Goal: Transaction & Acquisition: Purchase product/service

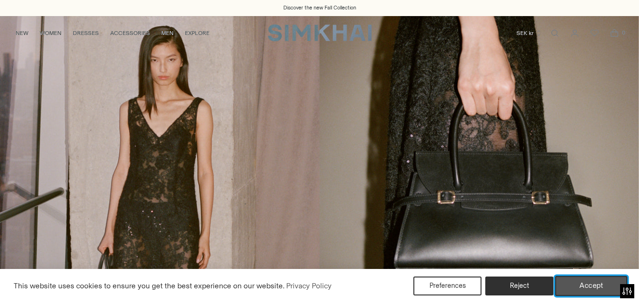
click at [592, 286] on button "Accept" at bounding box center [591, 286] width 72 height 20
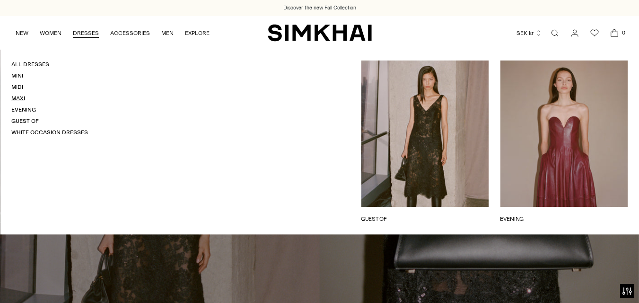
click at [21, 98] on link "Maxi" at bounding box center [18, 98] width 14 height 7
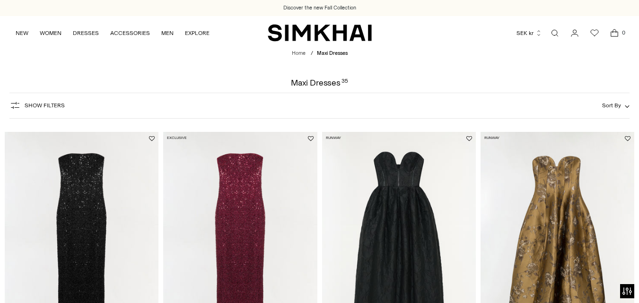
click at [33, 105] on span "Show Filters" at bounding box center [45, 105] width 40 height 7
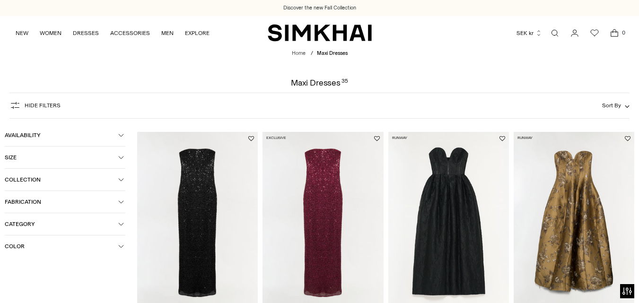
click at [113, 207] on button "Fabrication" at bounding box center [65, 202] width 121 height 22
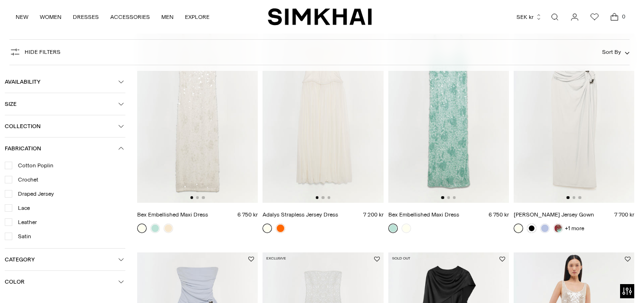
scroll to position [1215, 0]
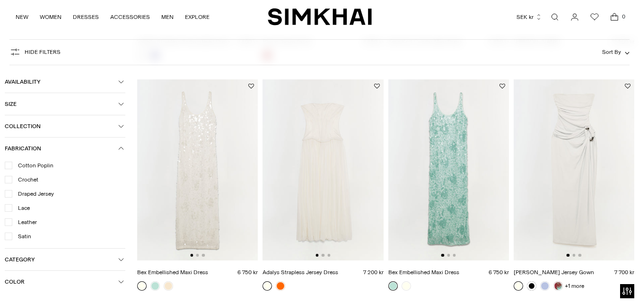
click at [453, 183] on img at bounding box center [448, 169] width 121 height 181
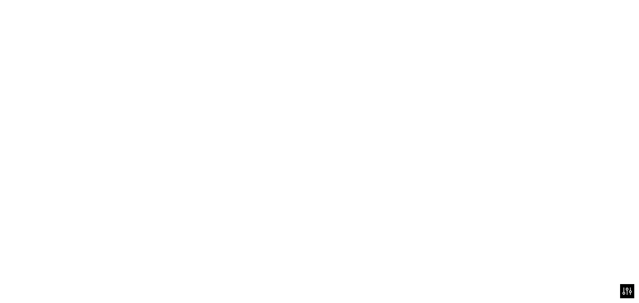
scroll to position [1214, 0]
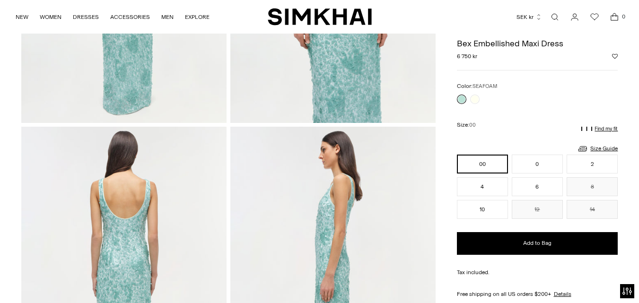
scroll to position [146, 0]
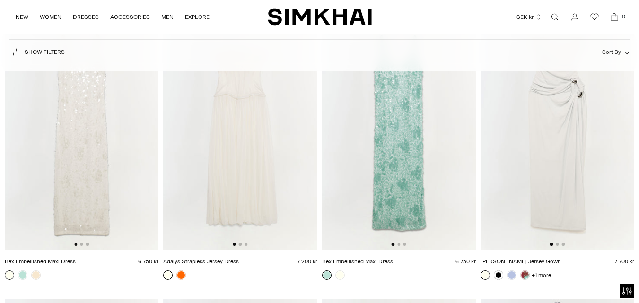
scroll to position [1828, 0]
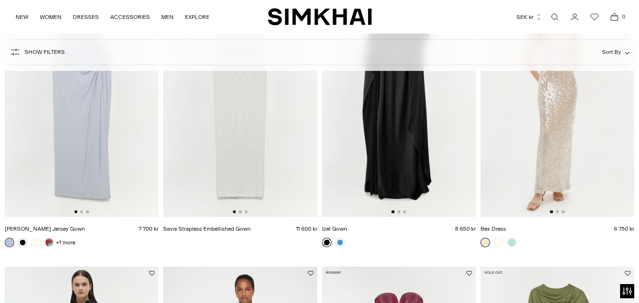
click at [572, 161] on img at bounding box center [558, 101] width 154 height 231
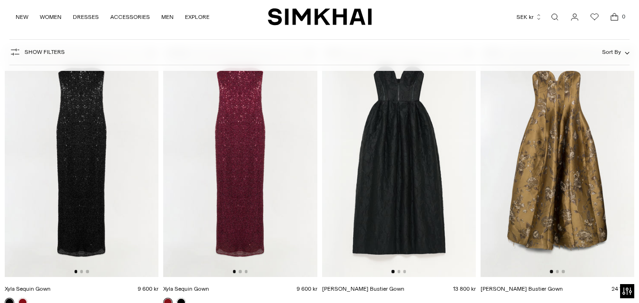
scroll to position [47, 0]
